Goal: Entertainment & Leisure: Consume media (video, audio)

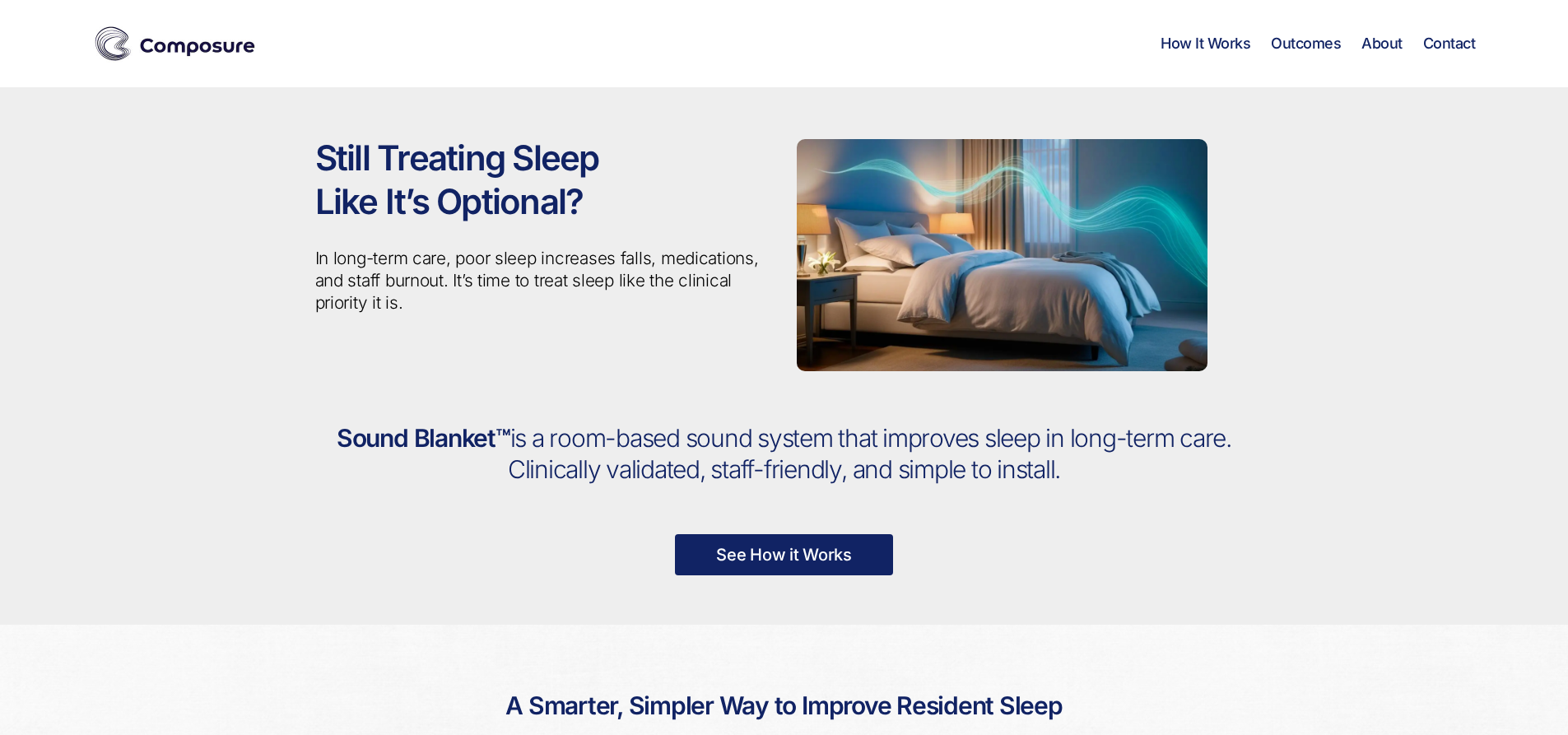
click at [789, 556] on link "See How it Works" at bounding box center [784, 555] width 218 height 41
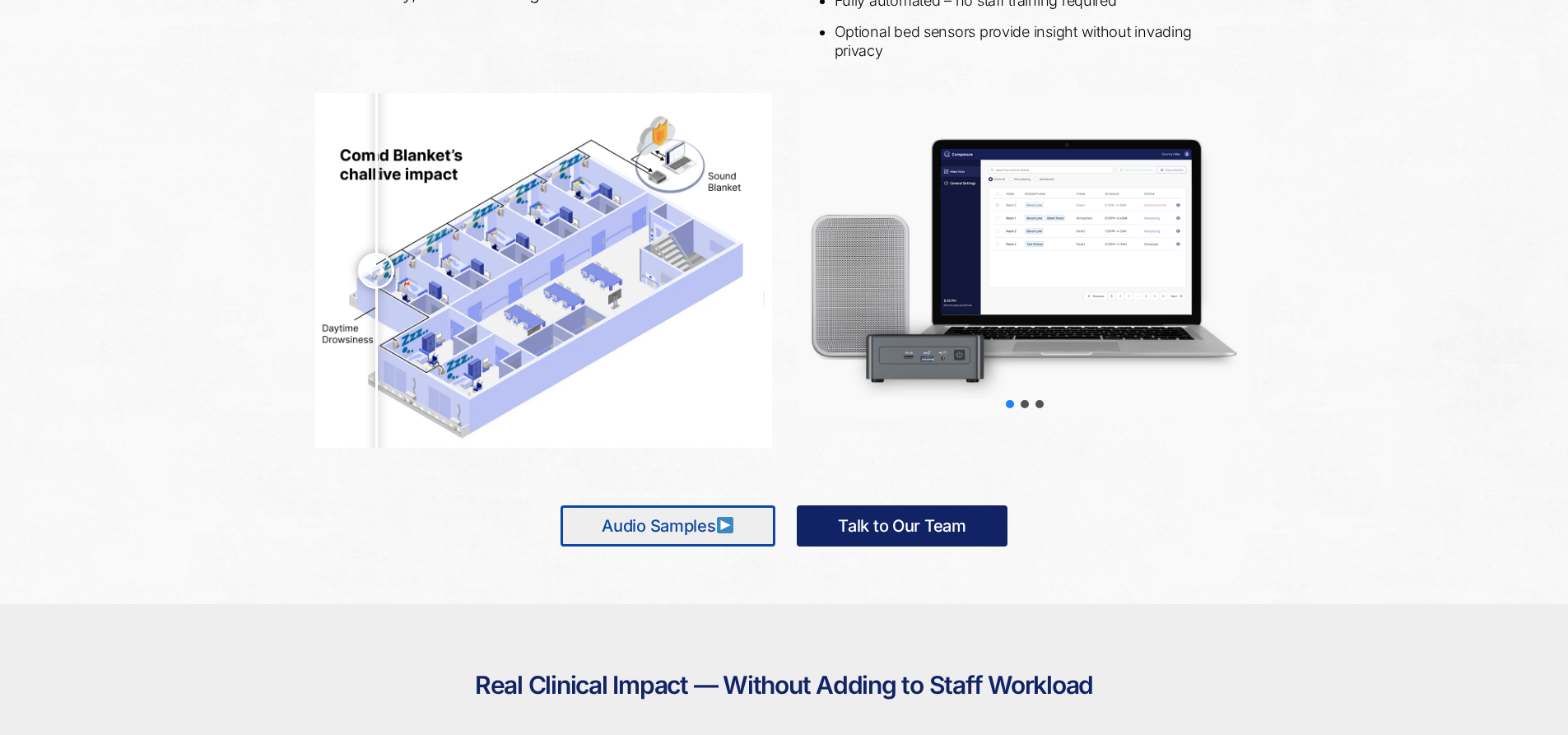
scroll to position [845, 0]
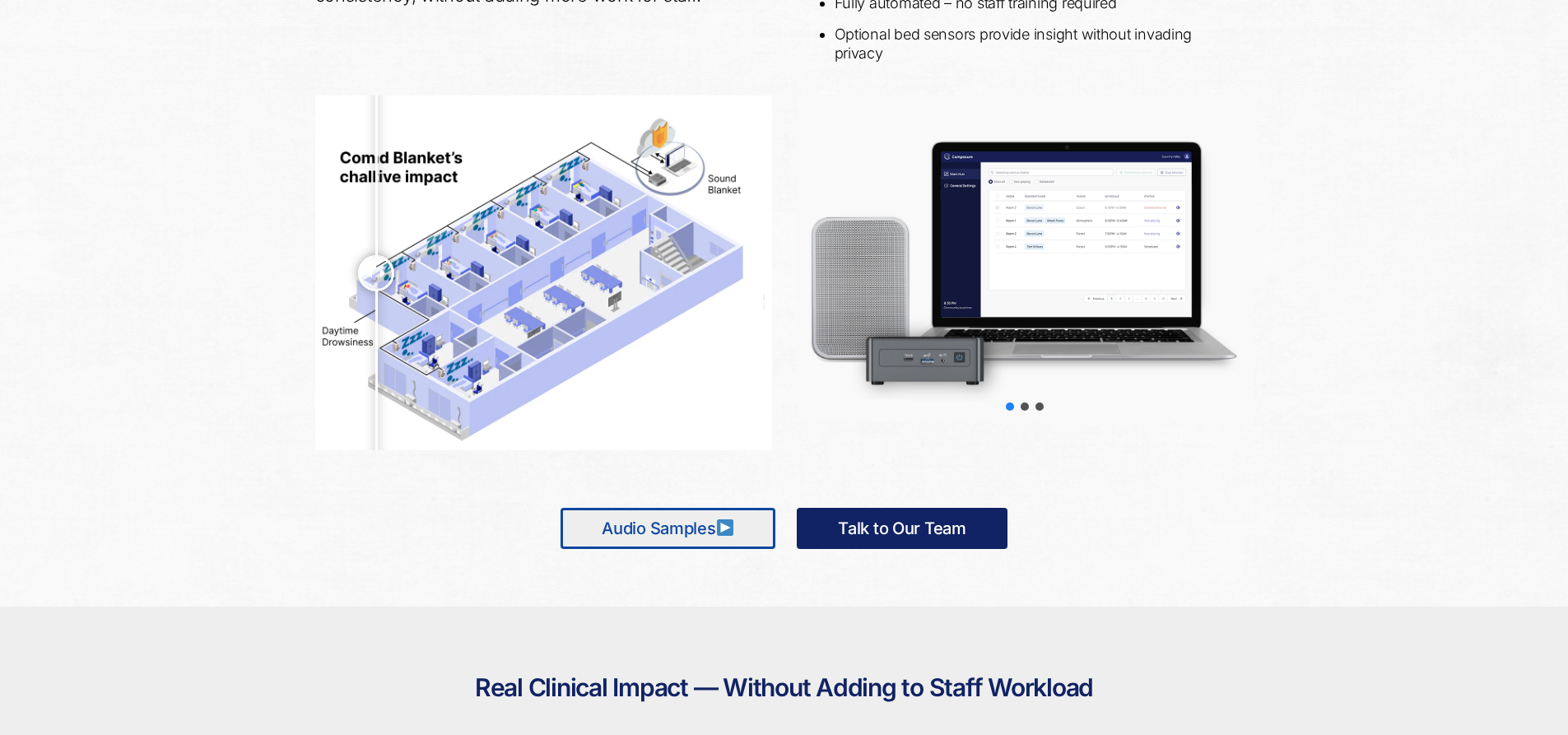
click at [716, 527] on link "Audio Samples" at bounding box center [668, 528] width 215 height 41
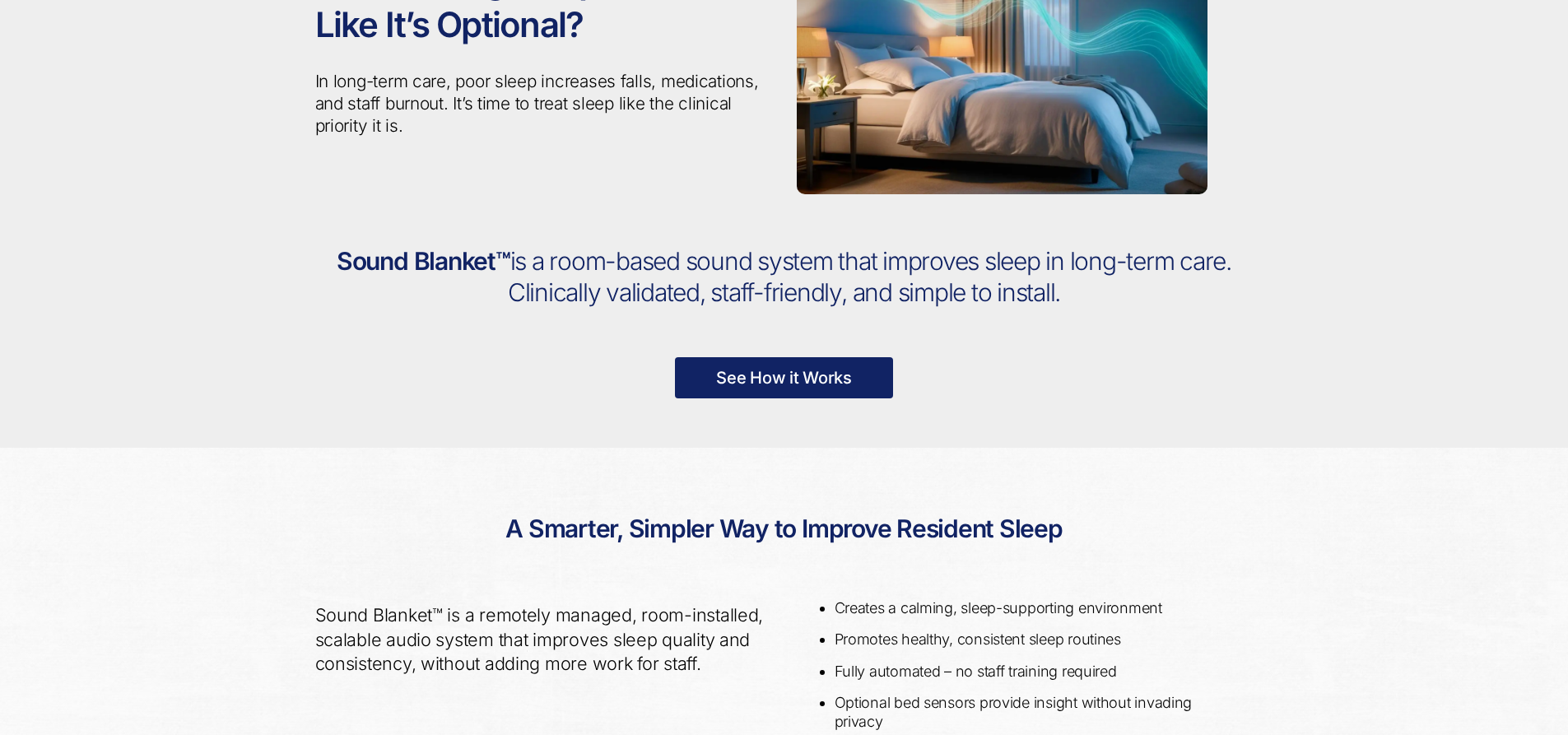
scroll to position [0, 0]
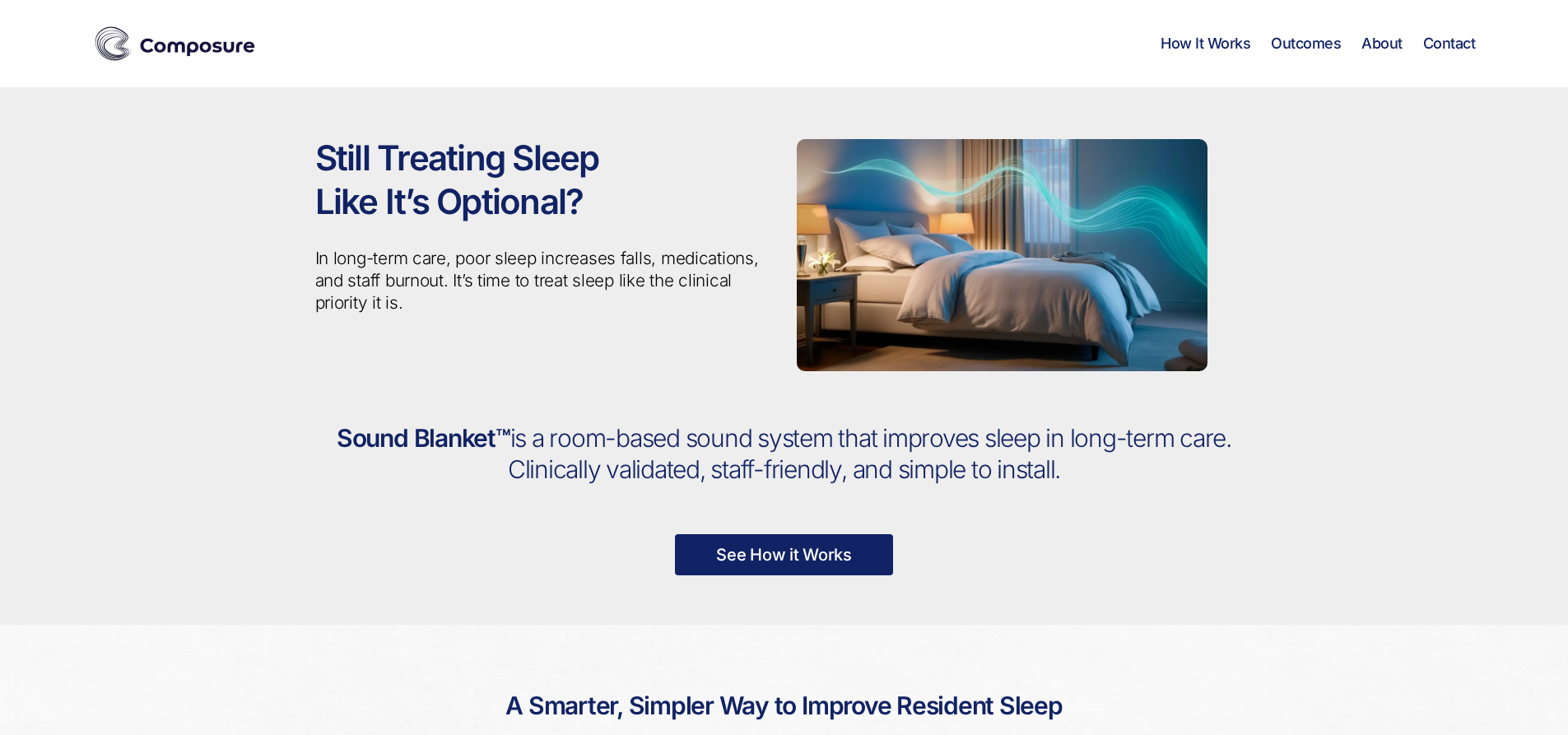
click at [765, 551] on link "See How it Works" at bounding box center [784, 555] width 218 height 41
click at [1214, 41] on link "How It Works" at bounding box center [1205, 43] width 90 height 18
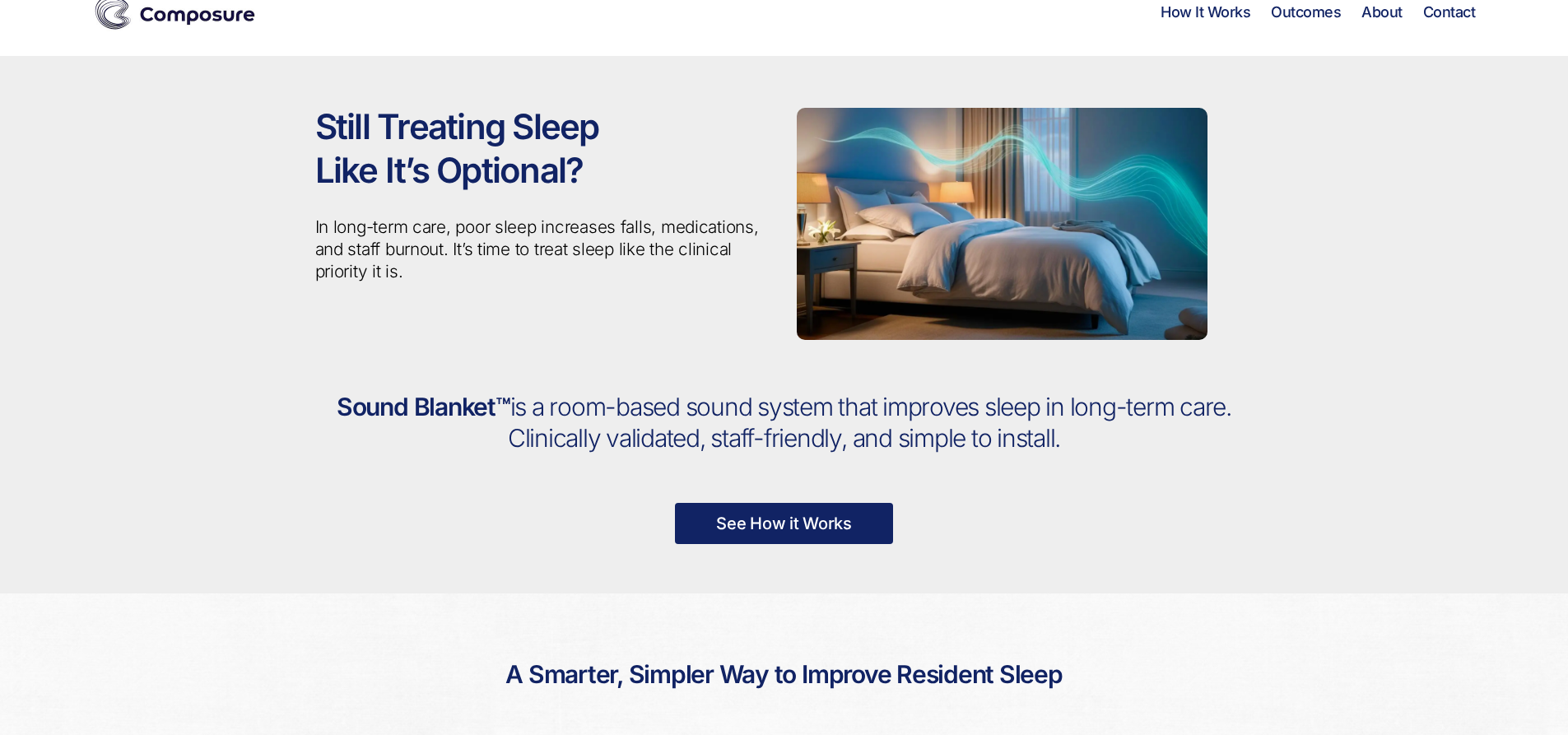
scroll to position [22, 0]
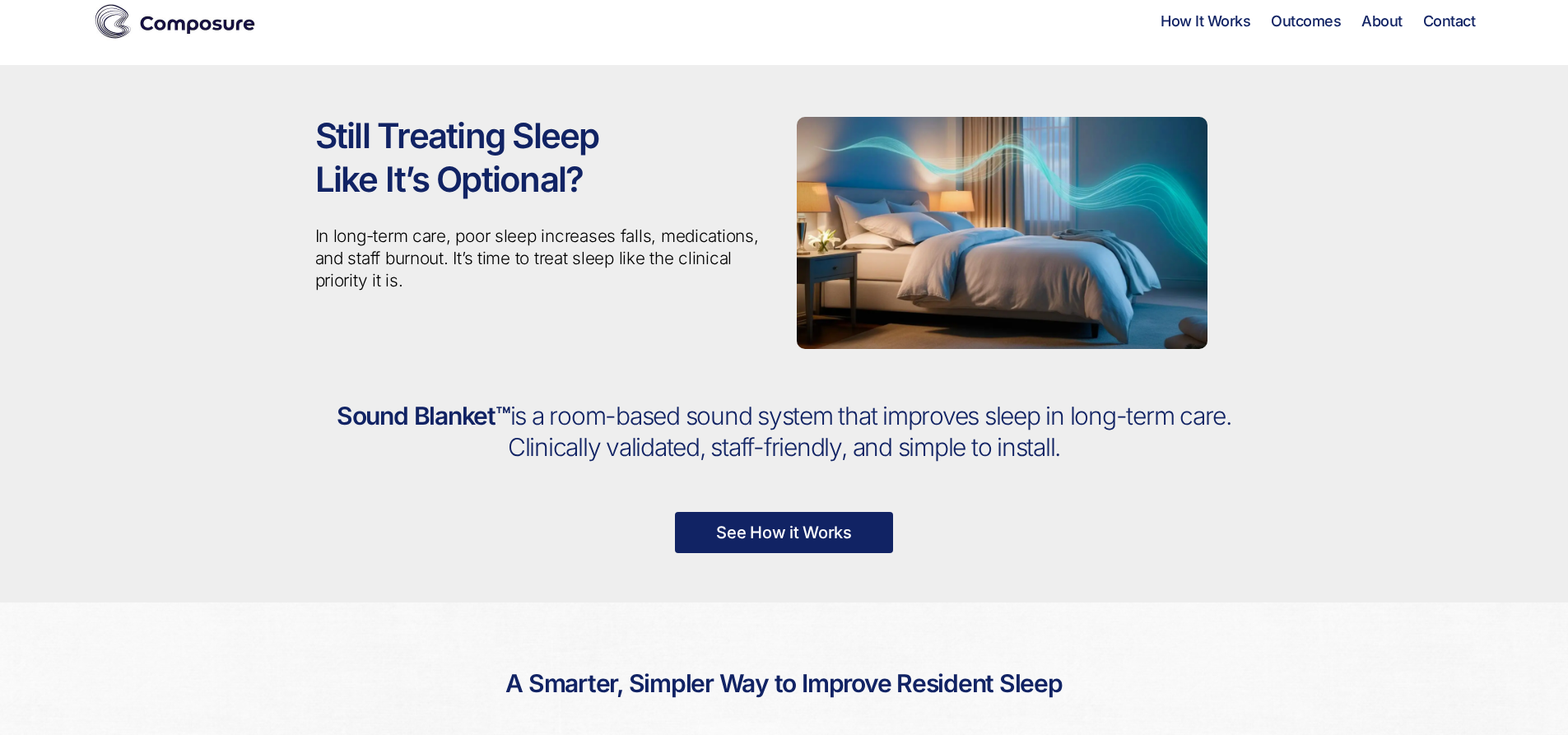
click at [1379, 19] on link "About" at bounding box center [1382, 21] width 41 height 18
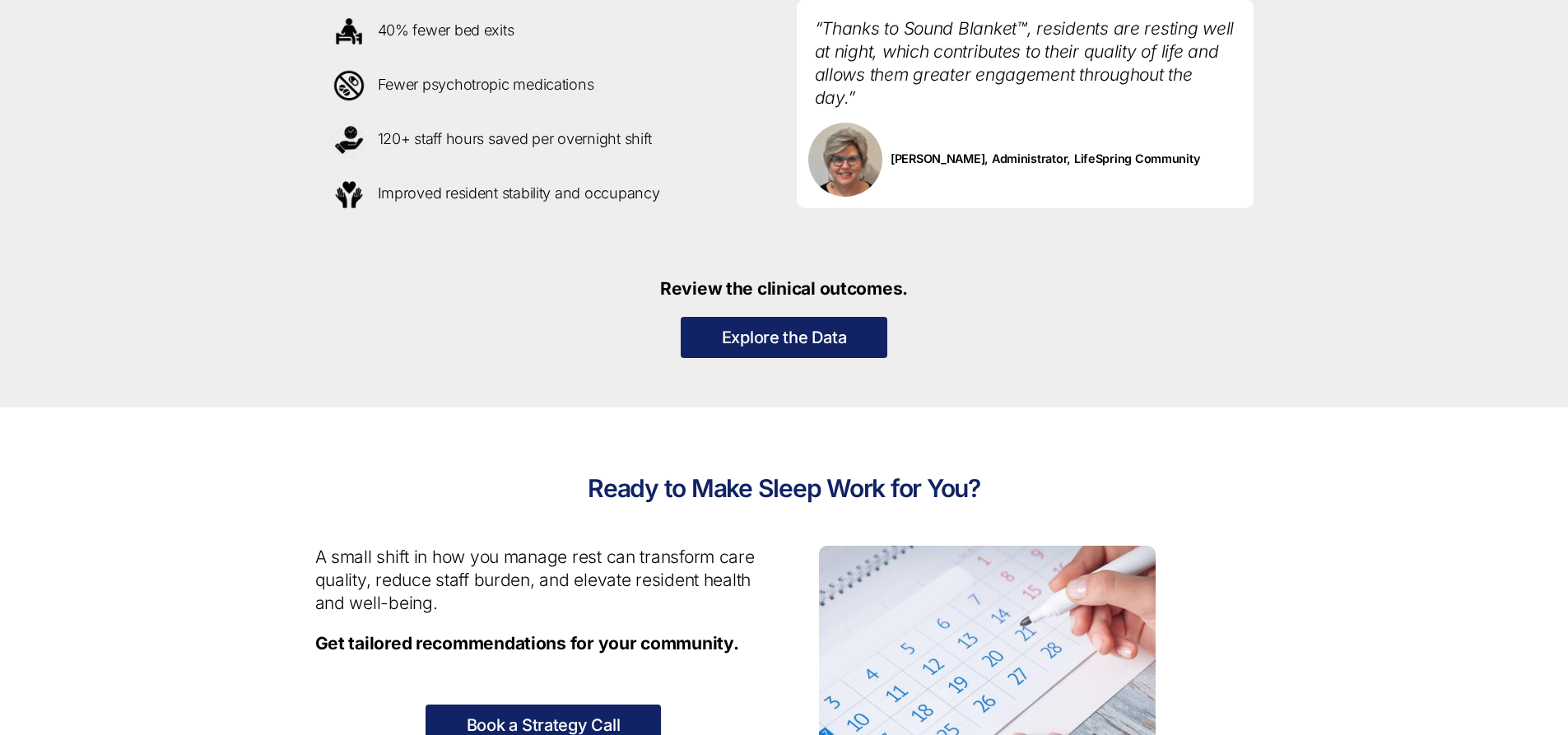
scroll to position [1646, 0]
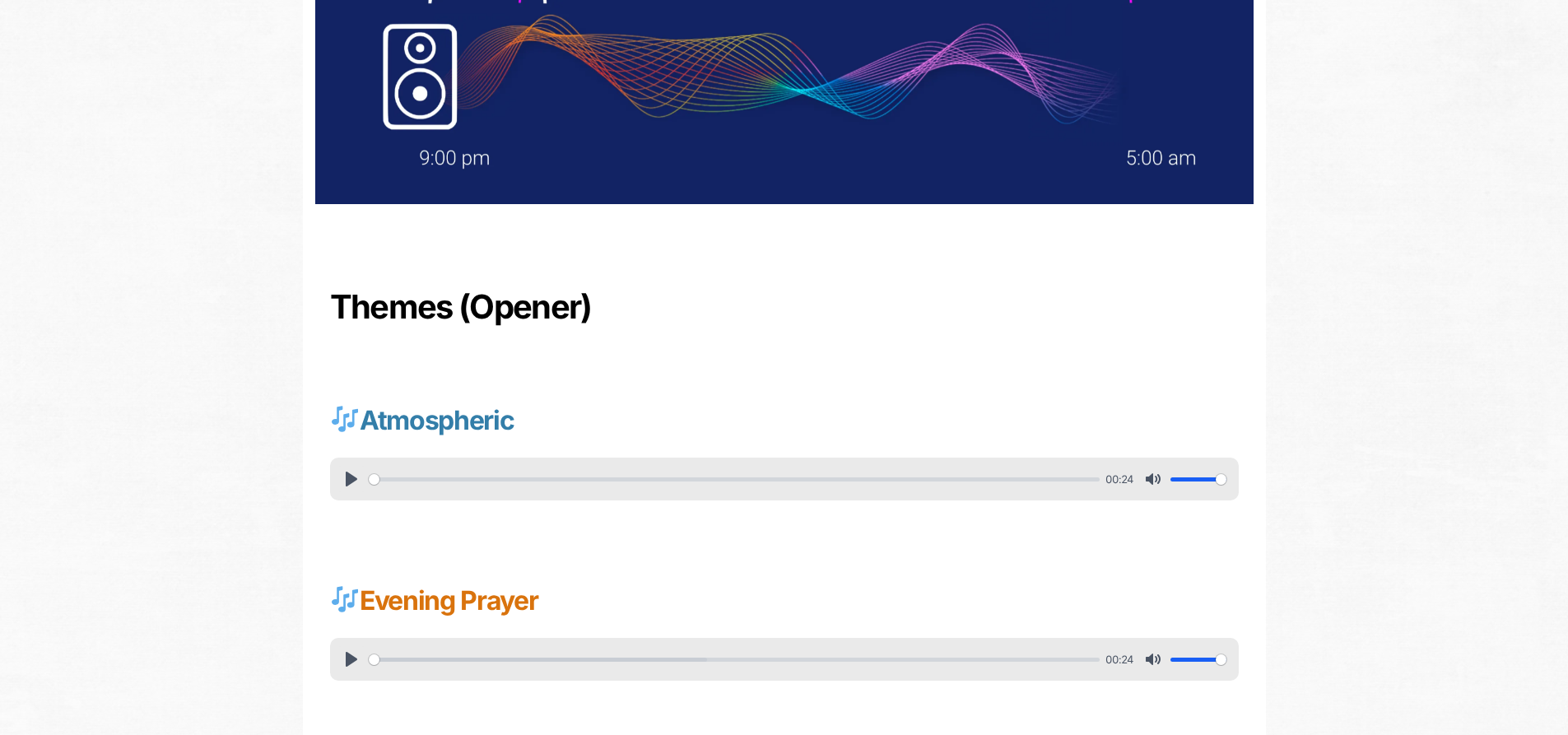
scroll to position [329, 0]
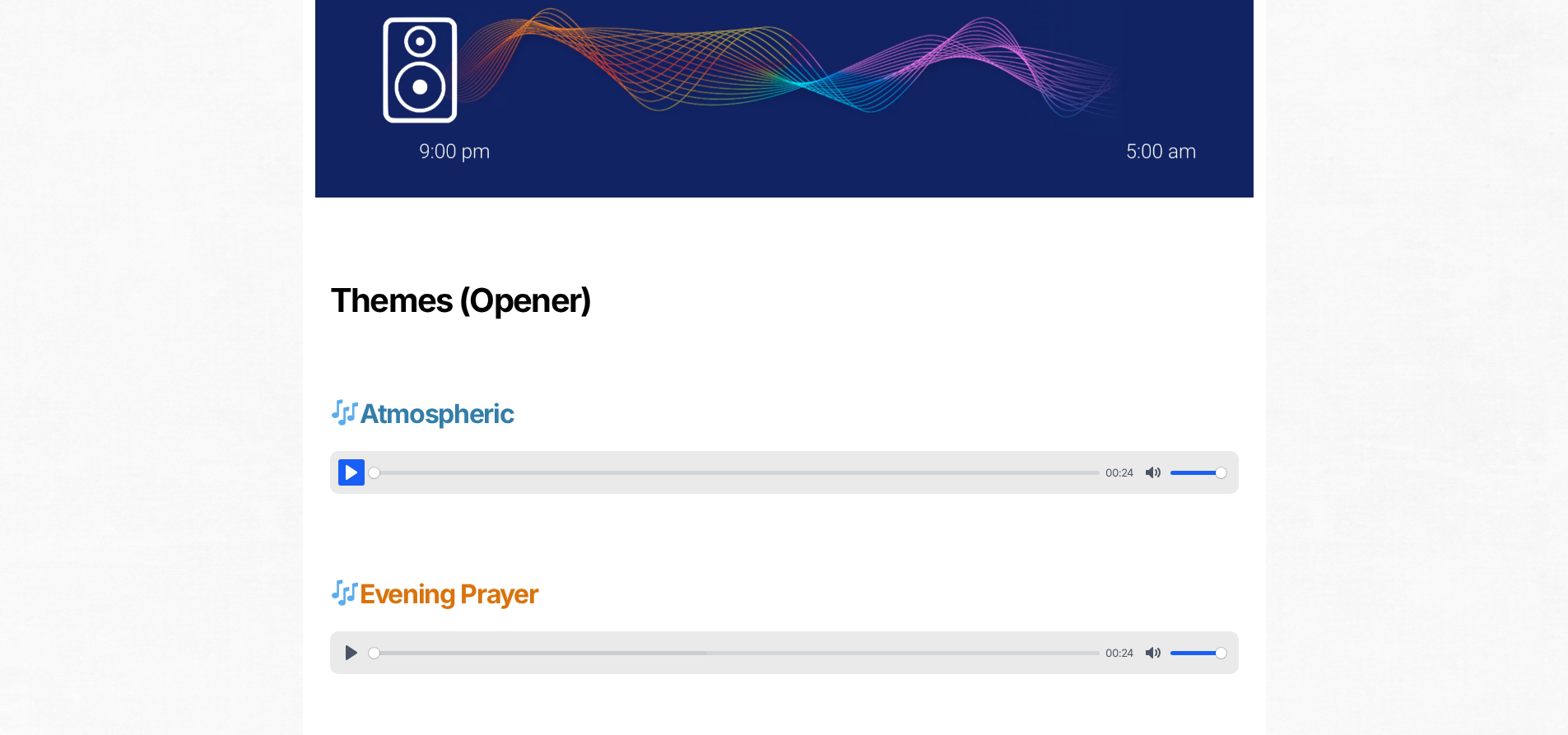
click at [348, 471] on button "Pause Play" at bounding box center [352, 472] width 26 height 26
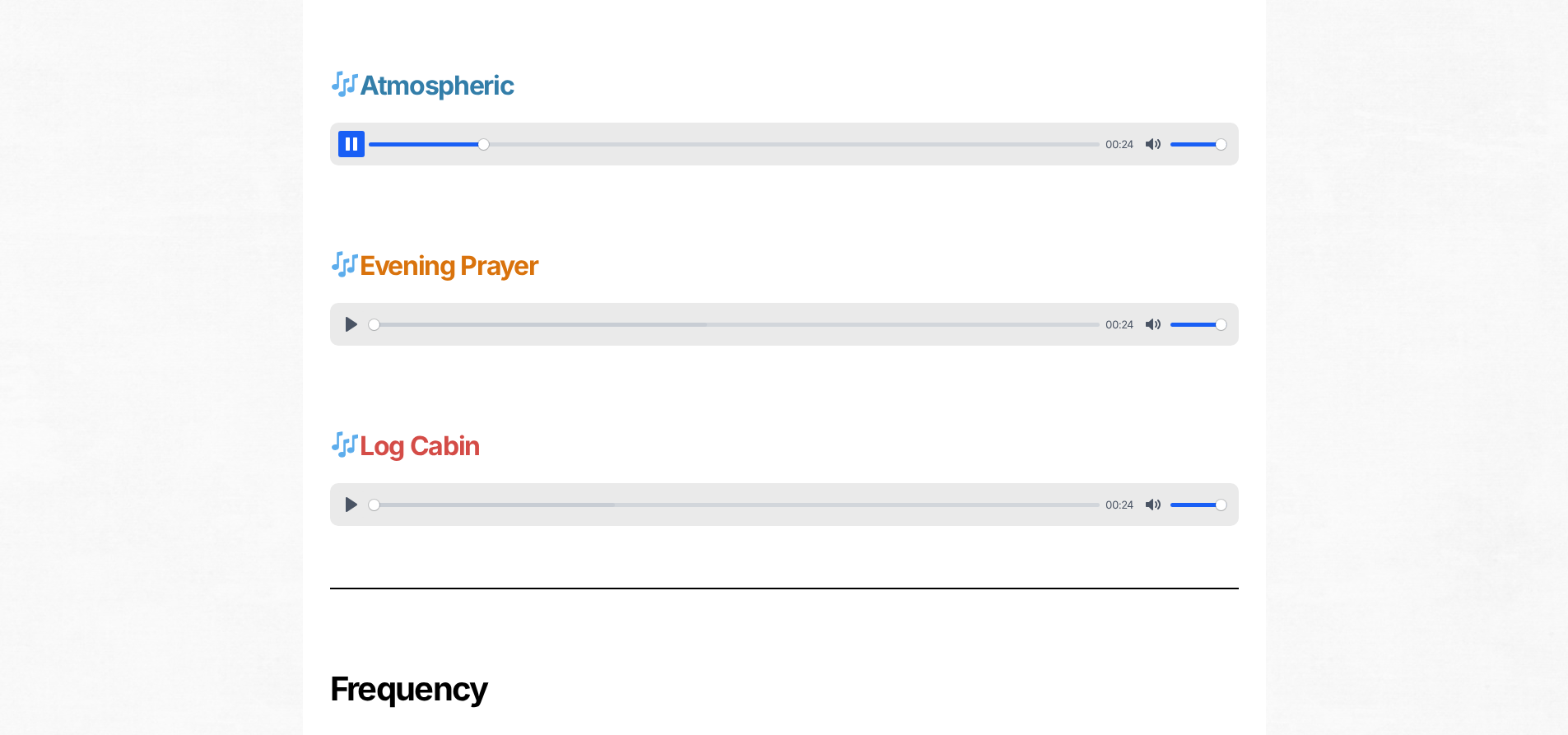
scroll to position [658, 0]
click at [344, 319] on button "Pause Play" at bounding box center [352, 323] width 26 height 26
type input "21.16"
click at [353, 496] on button "Pause Play" at bounding box center [352, 503] width 26 height 26
type input "27.09"
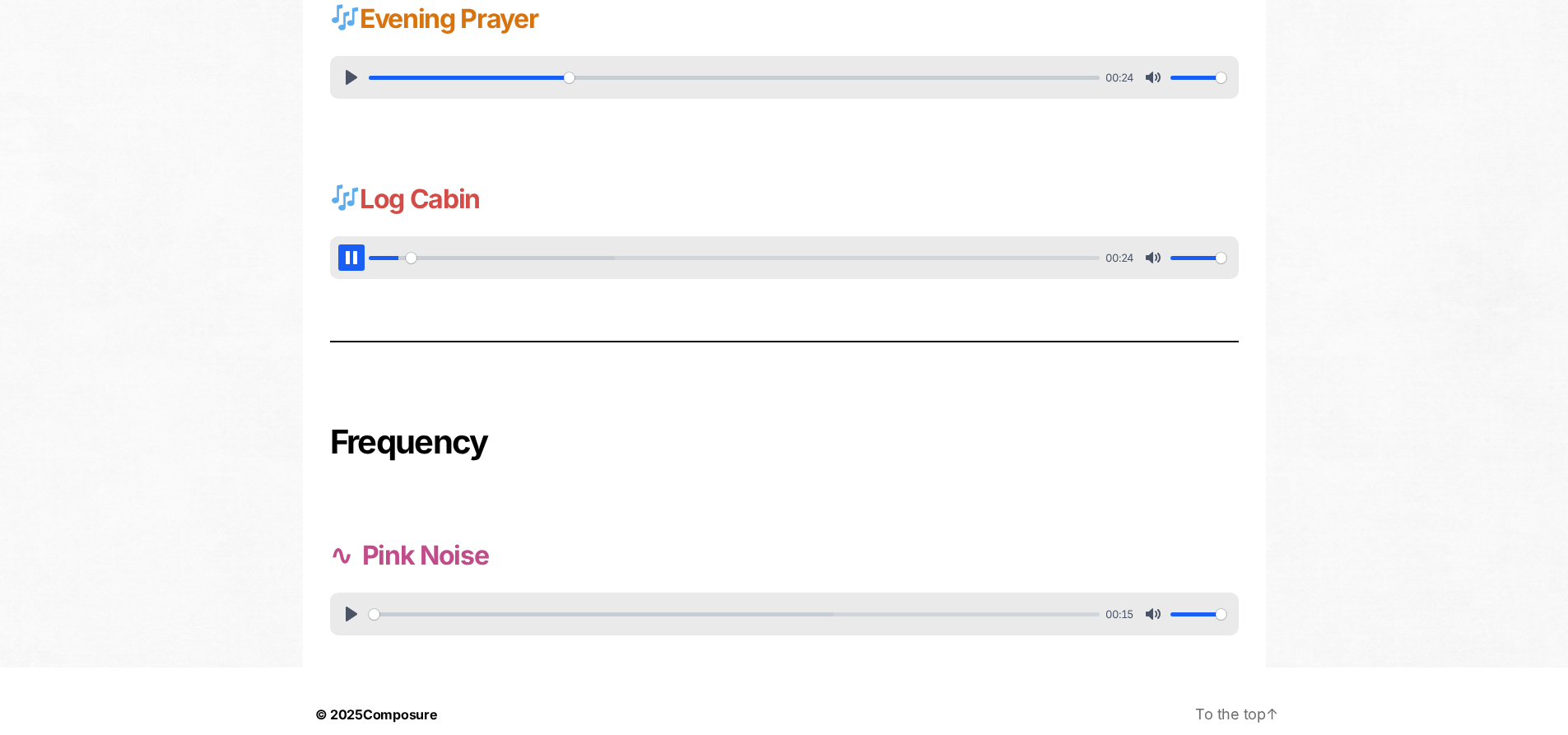
scroll to position [930, 0]
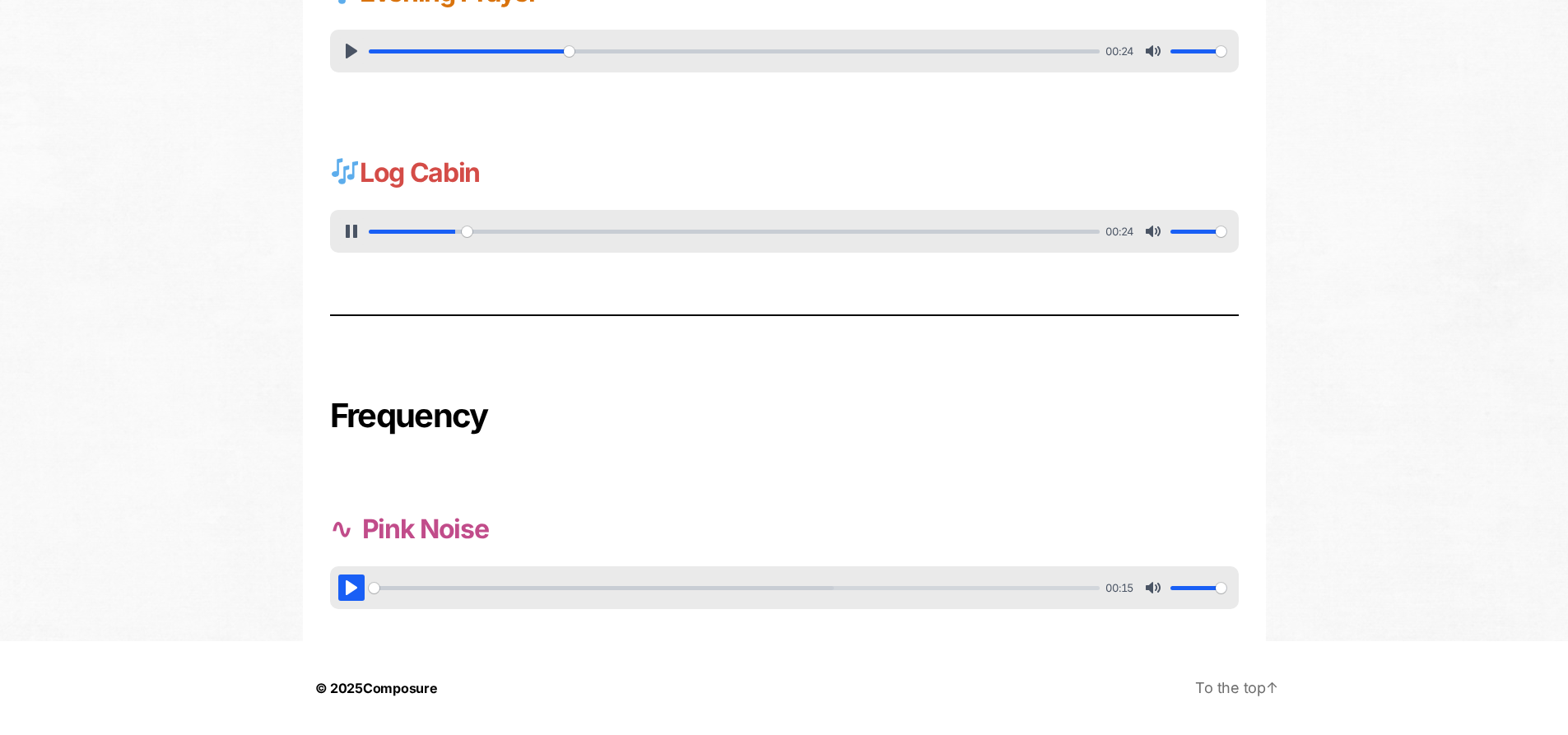
click at [350, 586] on button "Pause Play" at bounding box center [352, 587] width 26 height 26
type input "13.2"
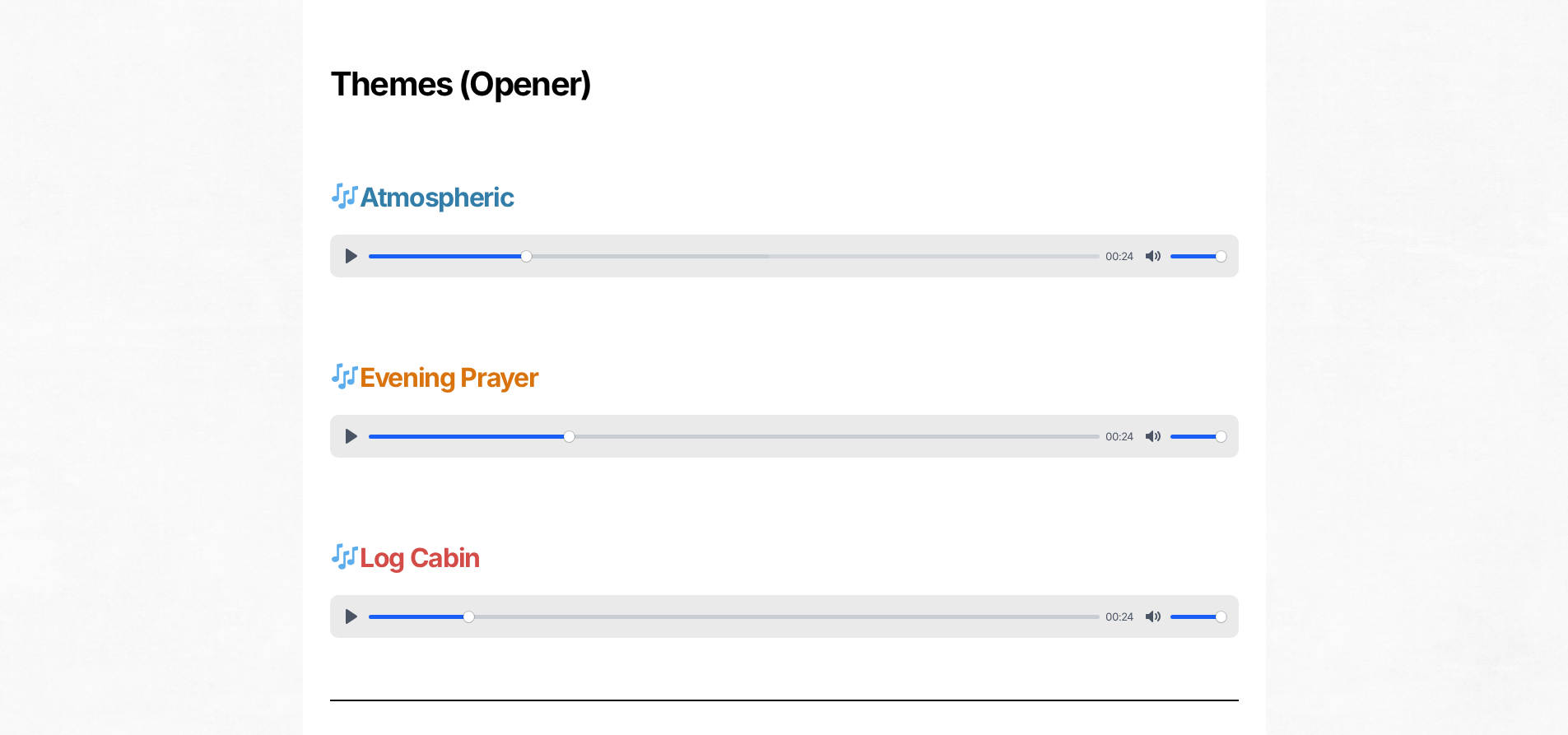
scroll to position [437, 0]
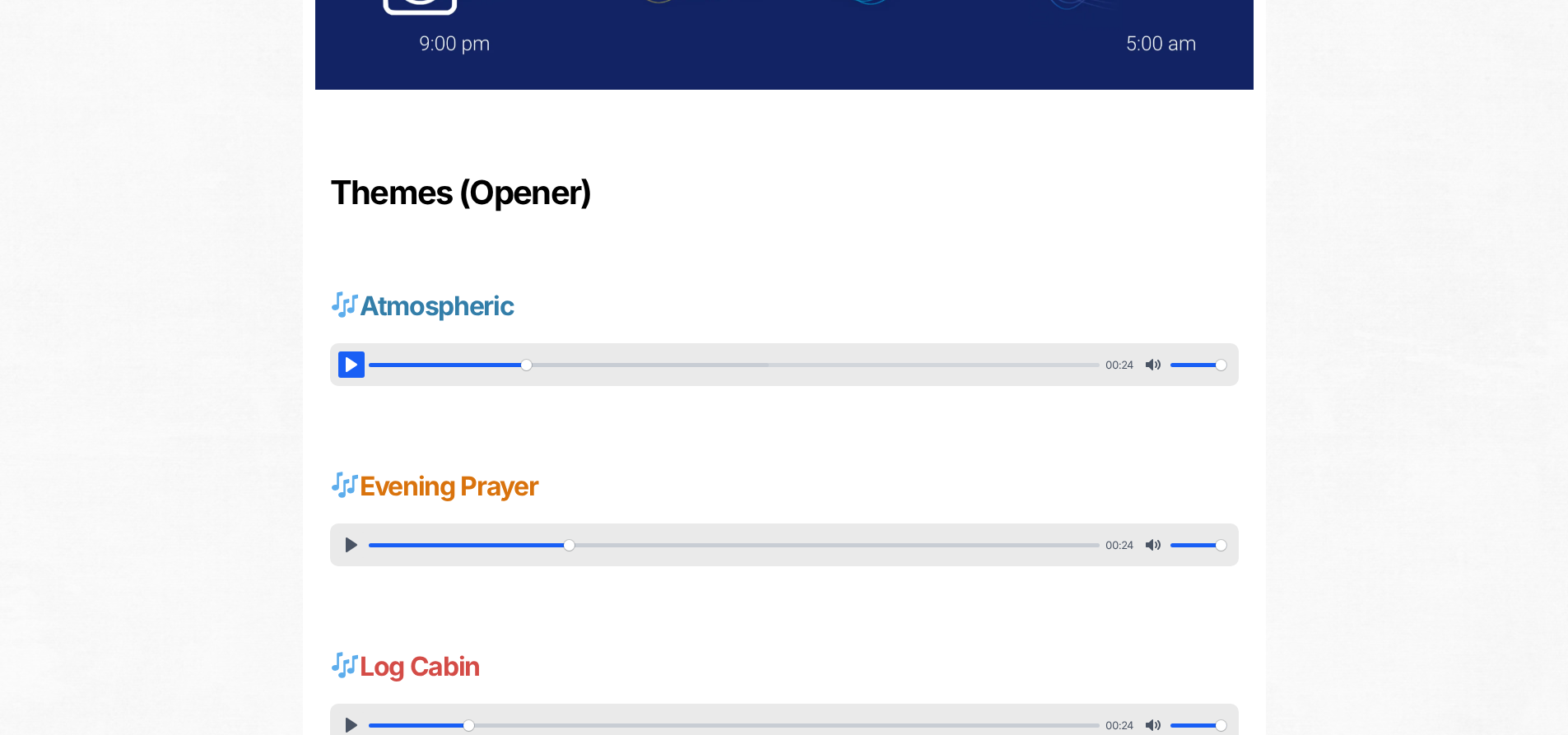
click at [346, 363] on button "Pause Play" at bounding box center [352, 364] width 26 height 26
type input "36.5"
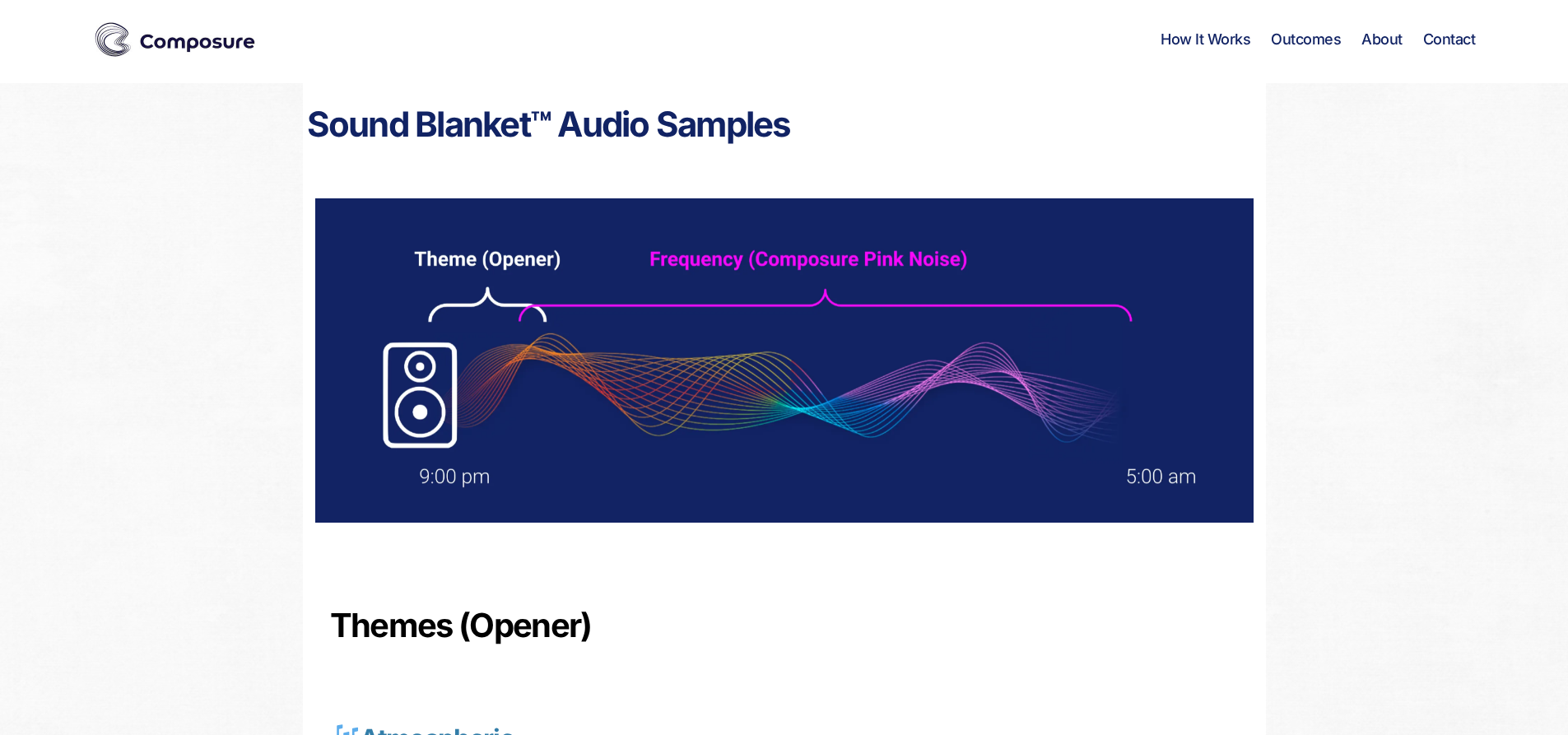
scroll to position [0, 0]
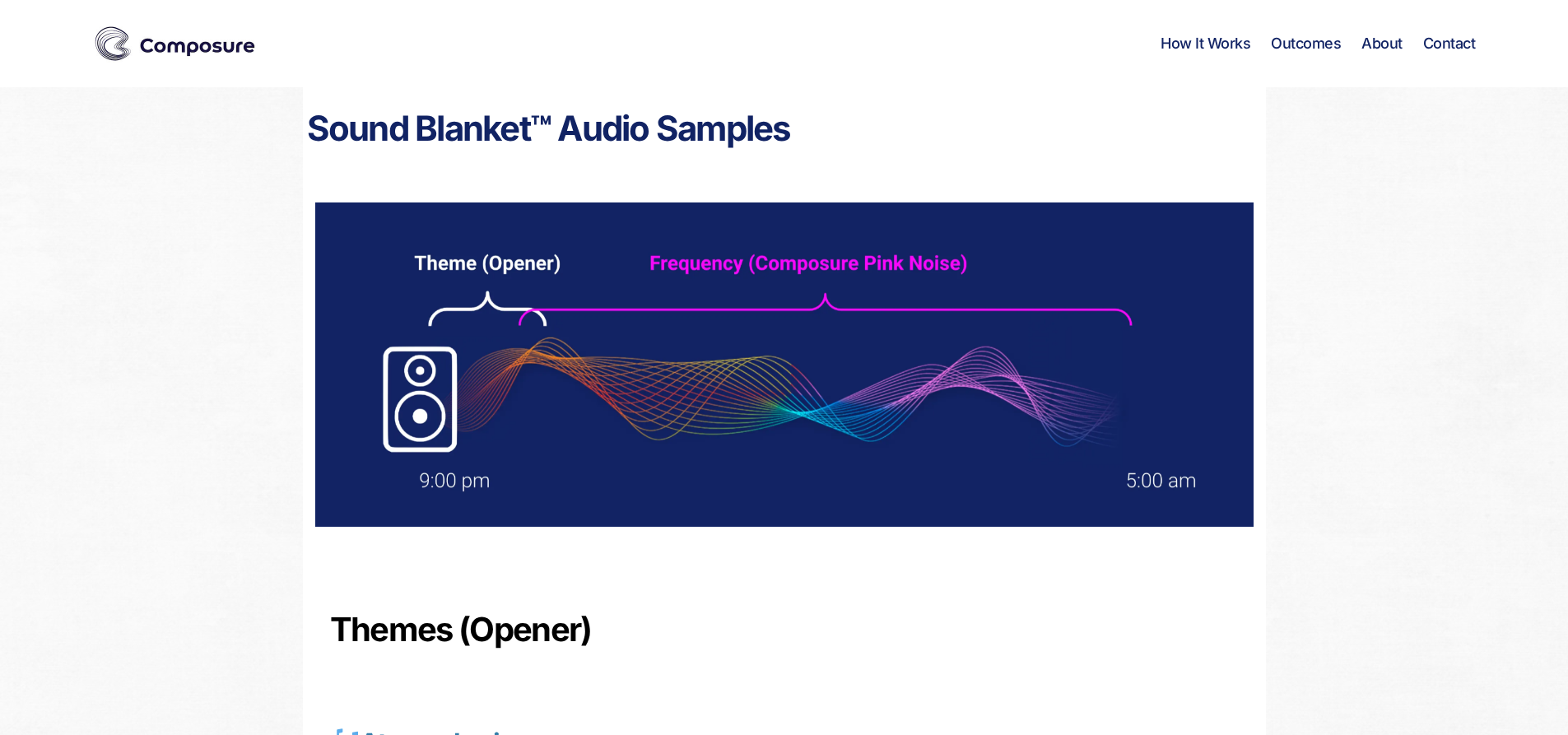
type input "70.92"
